Goal: Transaction & Acquisition: Purchase product/service

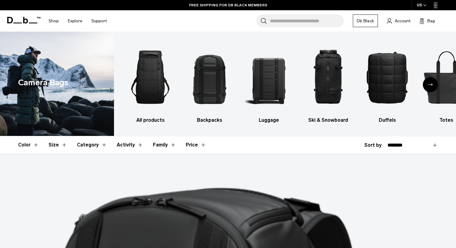
click at [430, 83] on div "Next slide" at bounding box center [430, 84] width 15 height 15
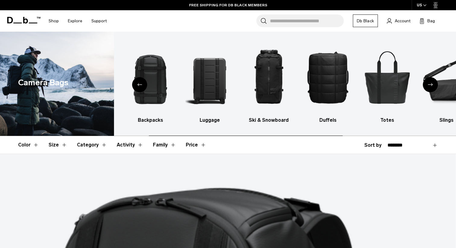
click at [430, 83] on div "Next slide" at bounding box center [430, 84] width 15 height 15
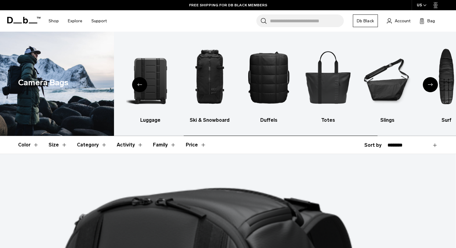
click at [430, 83] on div "Next slide" at bounding box center [430, 84] width 15 height 15
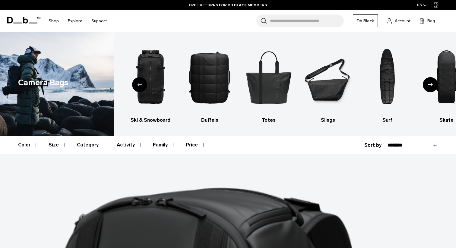
click at [428, 81] on div "Next slide" at bounding box center [430, 84] width 15 height 15
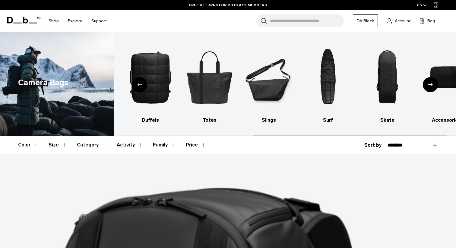
click at [428, 81] on div "Next slide" at bounding box center [430, 84] width 15 height 15
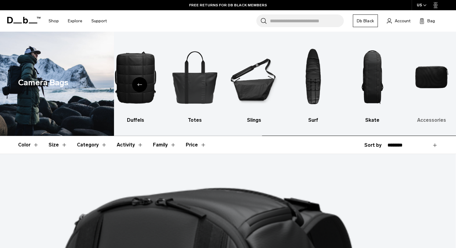
click at [424, 71] on img "10 / 10" at bounding box center [432, 77] width 49 height 73
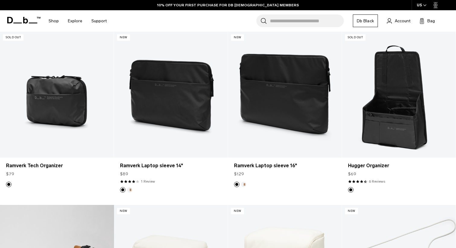
scroll to position [121, 0]
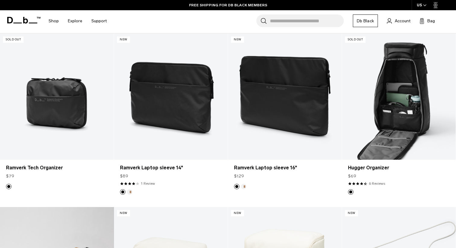
click at [390, 114] on link "Hugger Organizer" at bounding box center [399, 97] width 114 height 126
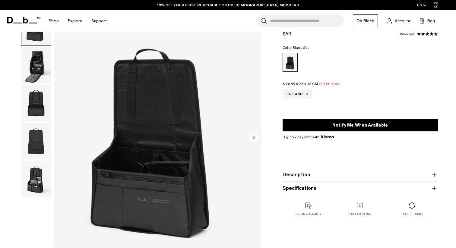
scroll to position [48, 0]
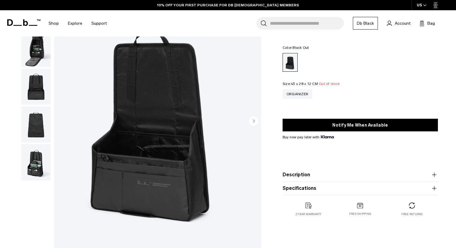
click at [41, 92] on img "button" at bounding box center [35, 87] width 29 height 36
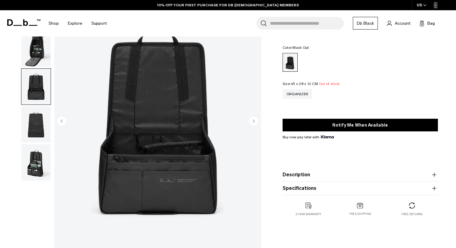
click at [35, 122] on img "button" at bounding box center [35, 125] width 29 height 36
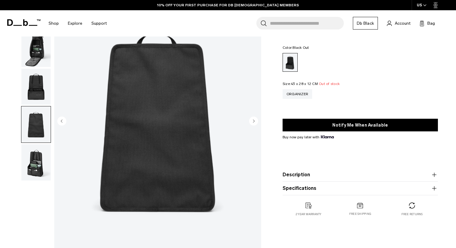
click at [33, 158] on img "button" at bounding box center [35, 163] width 29 height 36
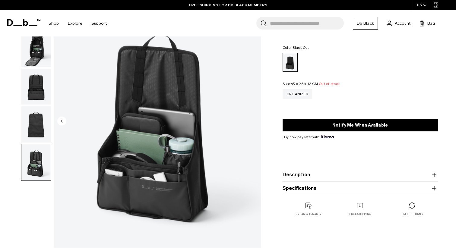
click at [34, 49] on img "button" at bounding box center [35, 49] width 29 height 36
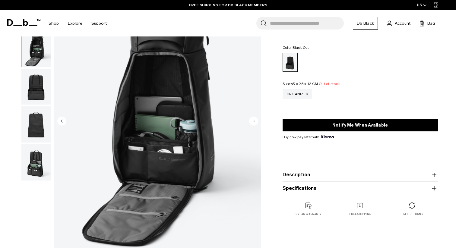
click at [41, 68] on ul at bounding box center [36, 86] width 30 height 189
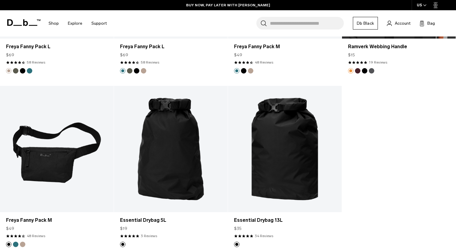
scroll to position [1823, 0]
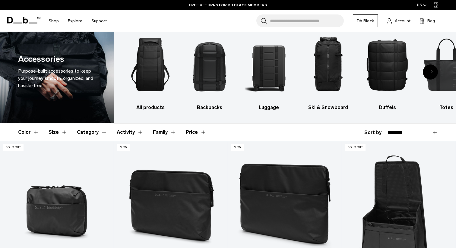
scroll to position [0, 0]
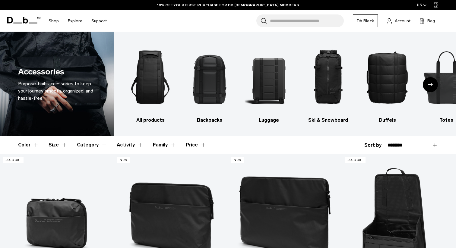
click at [429, 85] on icon "Next slide" at bounding box center [430, 84] width 5 height 3
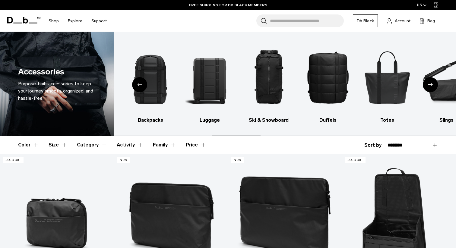
click at [429, 85] on icon "Next slide" at bounding box center [430, 84] width 5 height 3
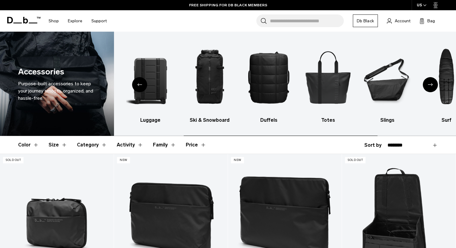
click at [429, 85] on icon "Next slide" at bounding box center [430, 84] width 5 height 3
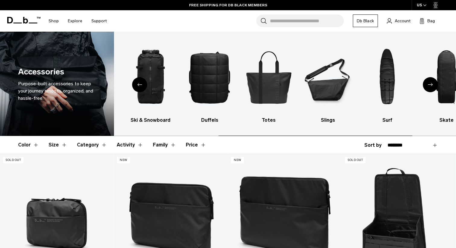
click at [429, 85] on icon "Next slide" at bounding box center [430, 84] width 5 height 3
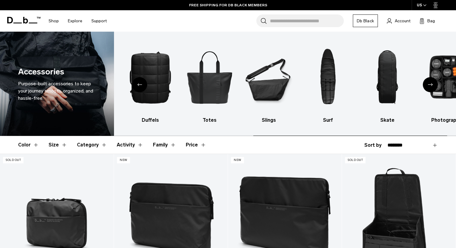
click at [429, 85] on icon "Next slide" at bounding box center [430, 84] width 5 height 3
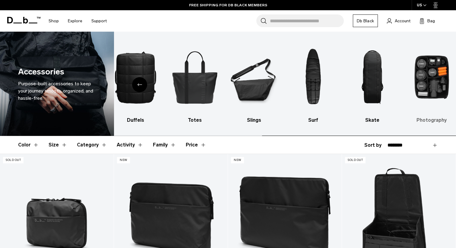
click at [417, 80] on img "10 / 10" at bounding box center [432, 77] width 49 height 73
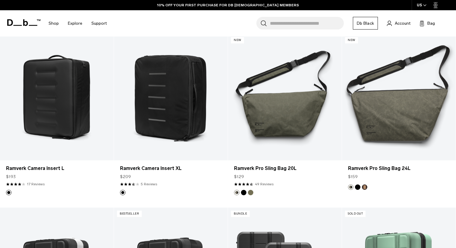
scroll to position [302, 0]
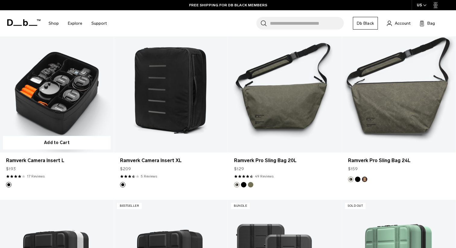
click at [30, 97] on link "Ramverk Camera Insert L" at bounding box center [57, 89] width 114 height 126
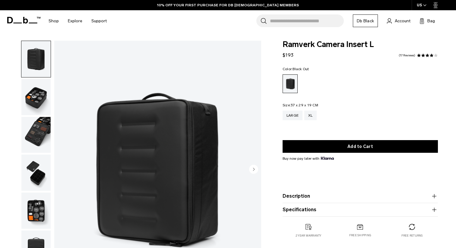
scroll to position [12, 0]
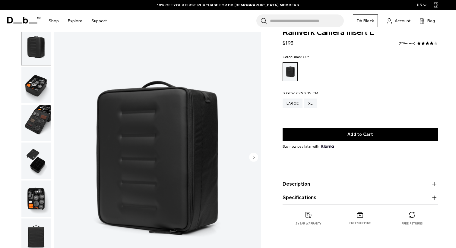
click at [32, 90] on img "button" at bounding box center [35, 85] width 29 height 36
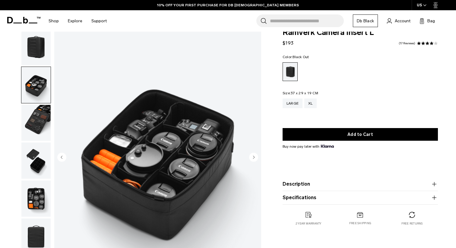
click at [35, 120] on img "button" at bounding box center [35, 123] width 29 height 36
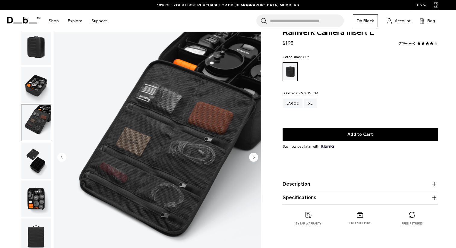
click at [40, 162] on img "button" at bounding box center [35, 161] width 29 height 36
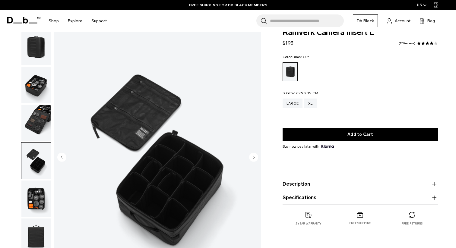
click at [35, 213] on img "button" at bounding box center [35, 199] width 29 height 36
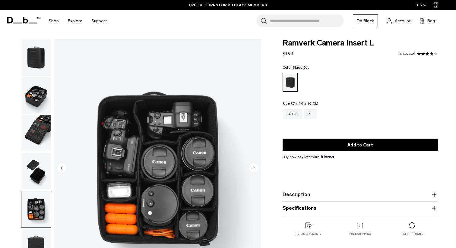
scroll to position [0, 0]
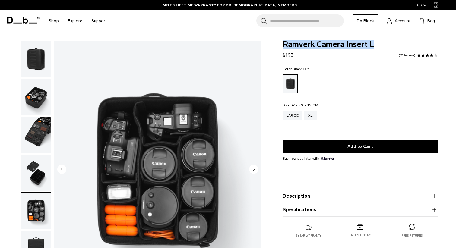
drag, startPoint x: 281, startPoint y: 43, endPoint x: 375, endPoint y: 46, distance: 93.6
click at [375, 46] on div "Ramverk Camera Insert L $193 3.9 star rating 17 Reviews Color: Black Out Out of…" at bounding box center [361, 145] width 192 height 209
click at [360, 46] on span "Ramverk Camera Insert L" at bounding box center [360, 45] width 155 height 8
drag, startPoint x: 376, startPoint y: 45, endPoint x: 285, endPoint y: 40, distance: 91.6
click at [284, 41] on span "Ramverk Camera Insert L" at bounding box center [360, 45] width 155 height 8
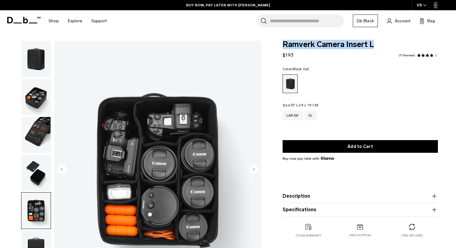
copy span "Ramverk Camera Insert L"
